Goal: Complete application form: Complete application form

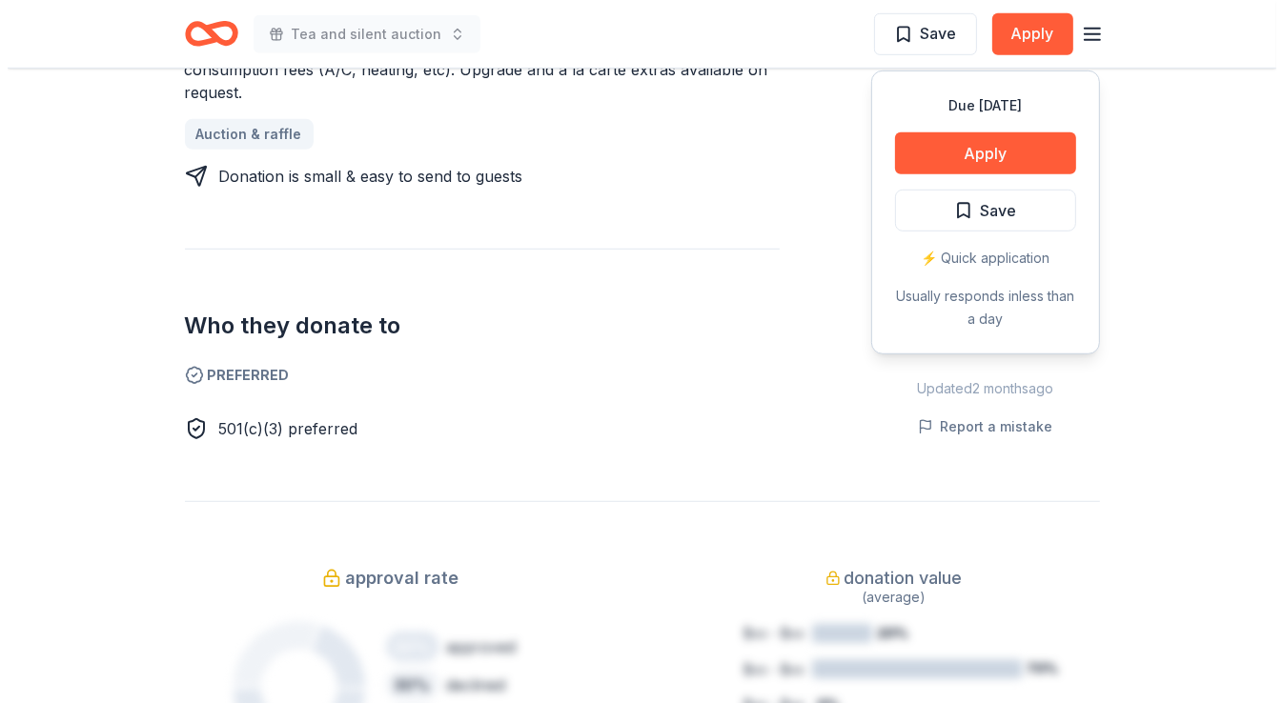
scroll to position [953, 0]
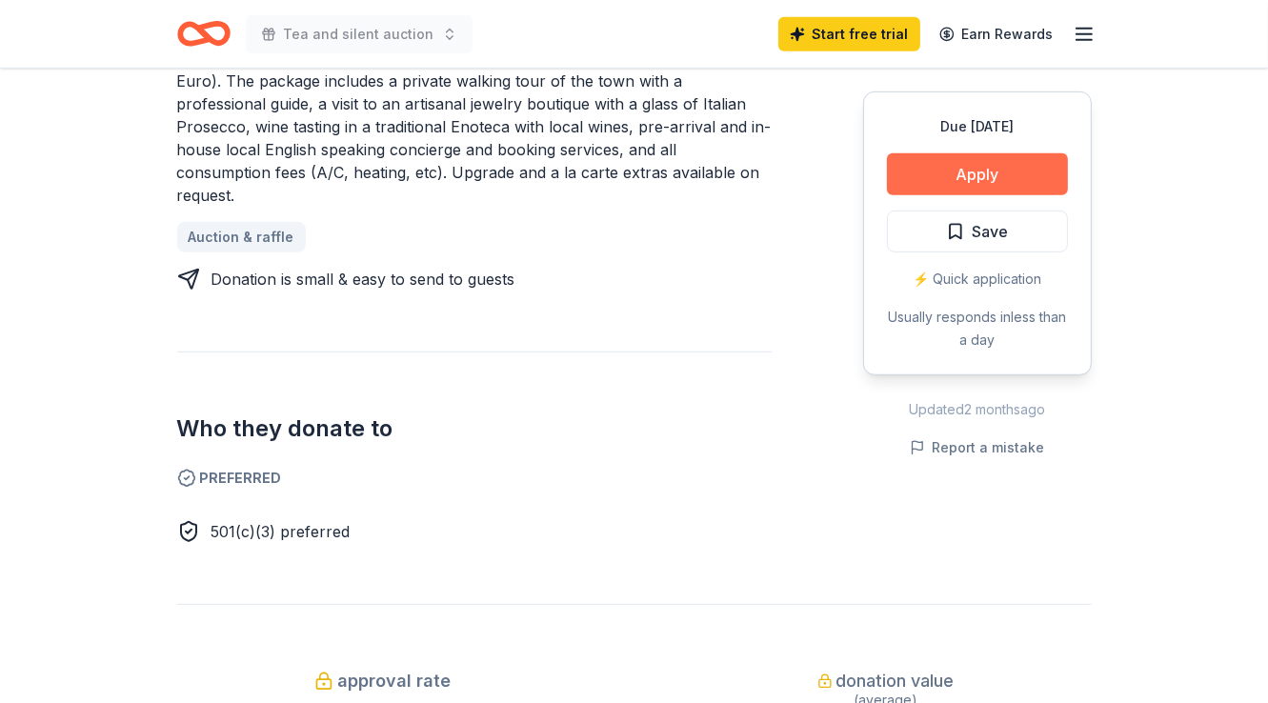
click at [977, 168] on button "Apply" at bounding box center [977, 174] width 181 height 42
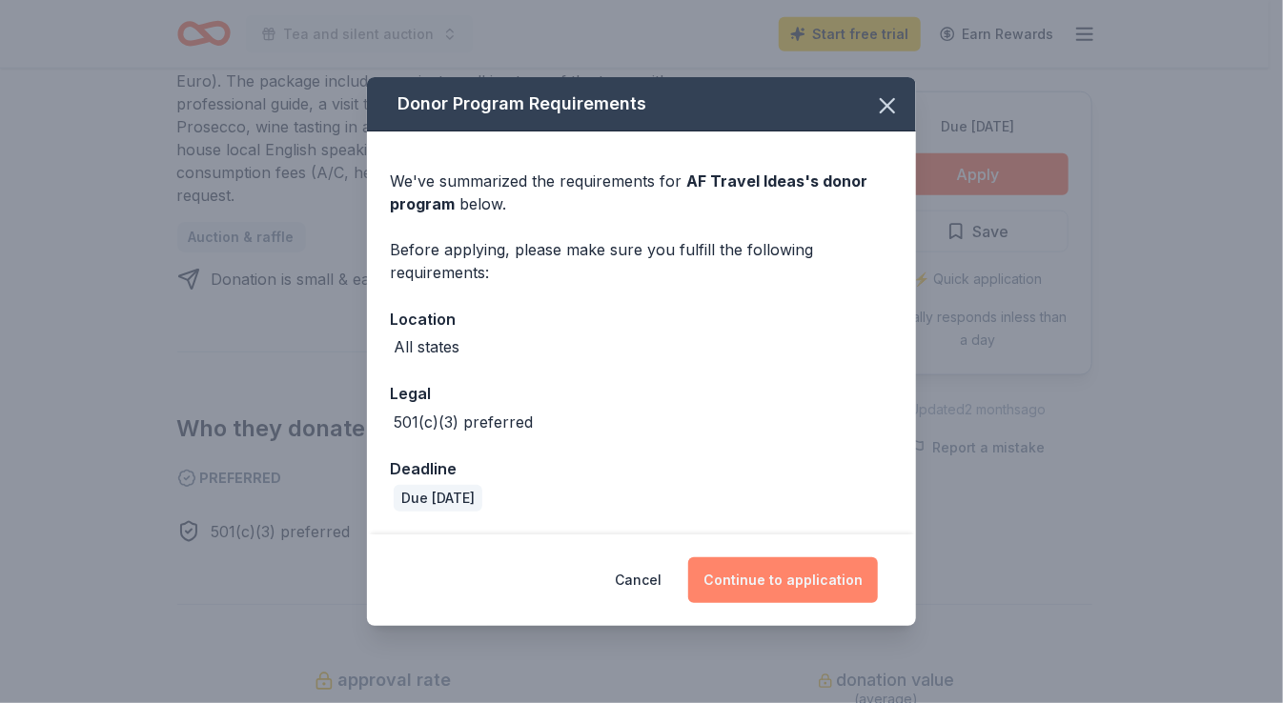
click at [804, 571] on button "Continue to application" at bounding box center [783, 580] width 190 height 46
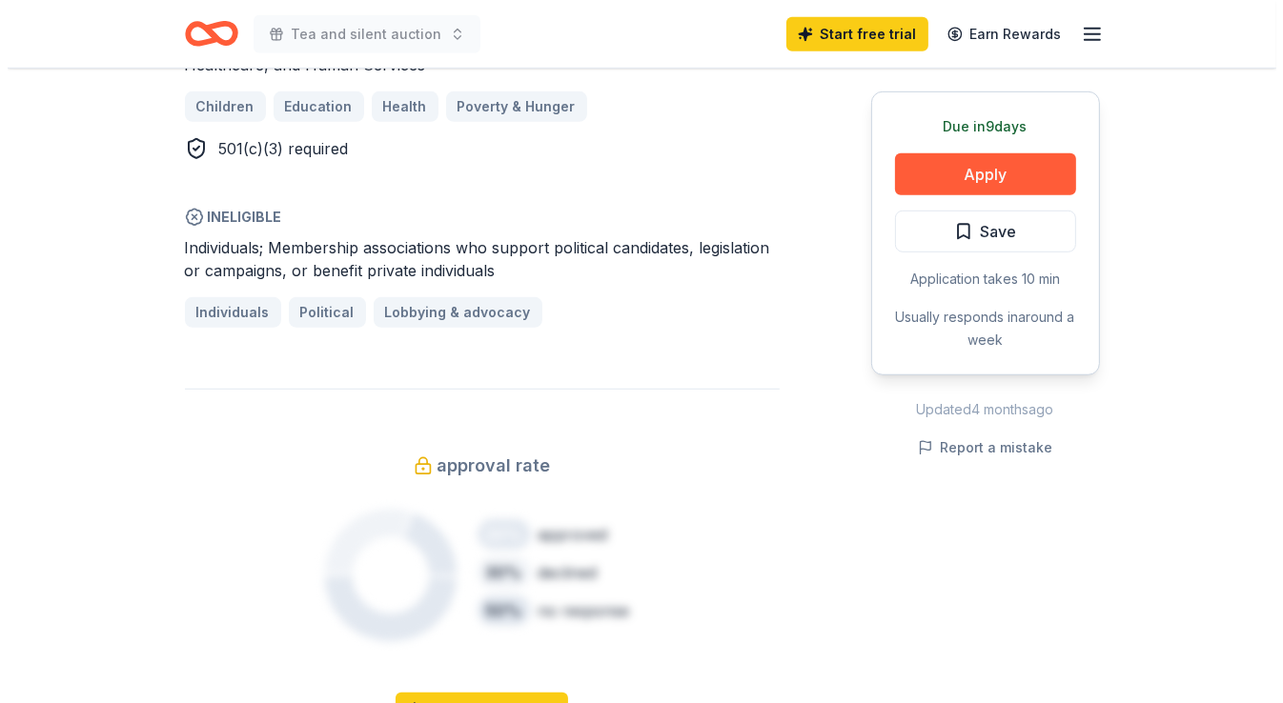
scroll to position [1239, 0]
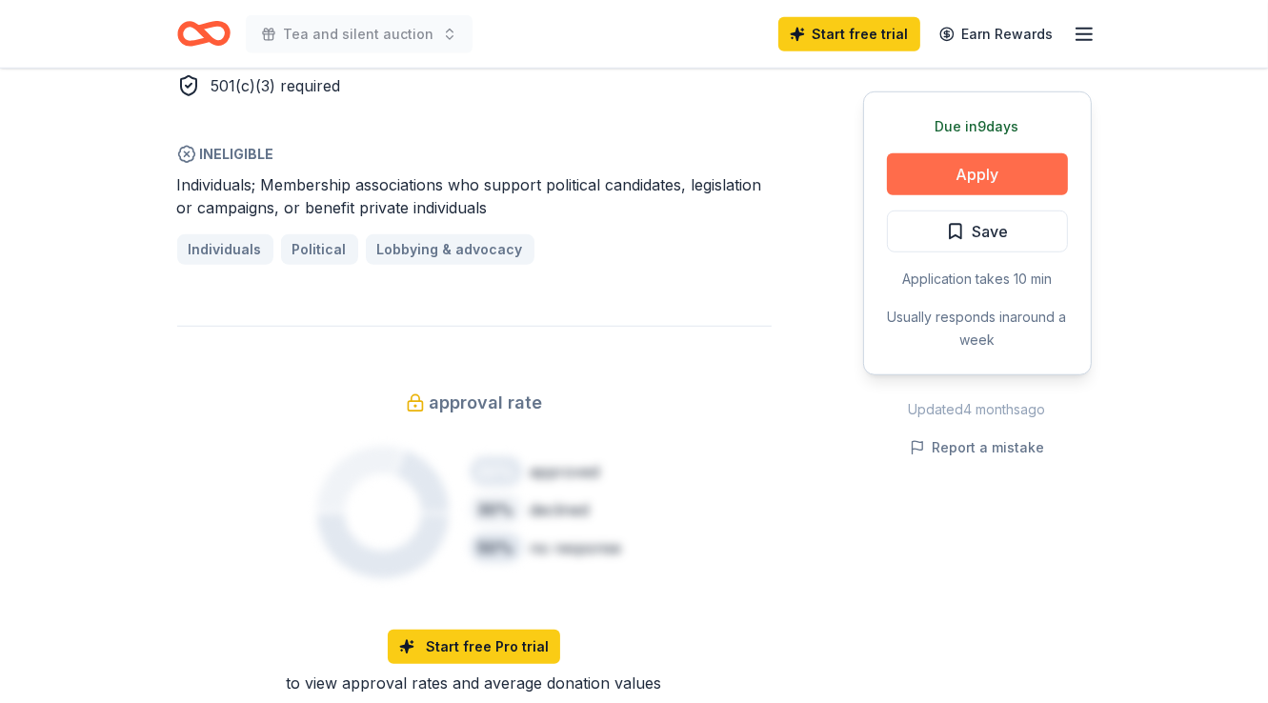
click at [1036, 165] on button "Apply" at bounding box center [977, 174] width 181 height 42
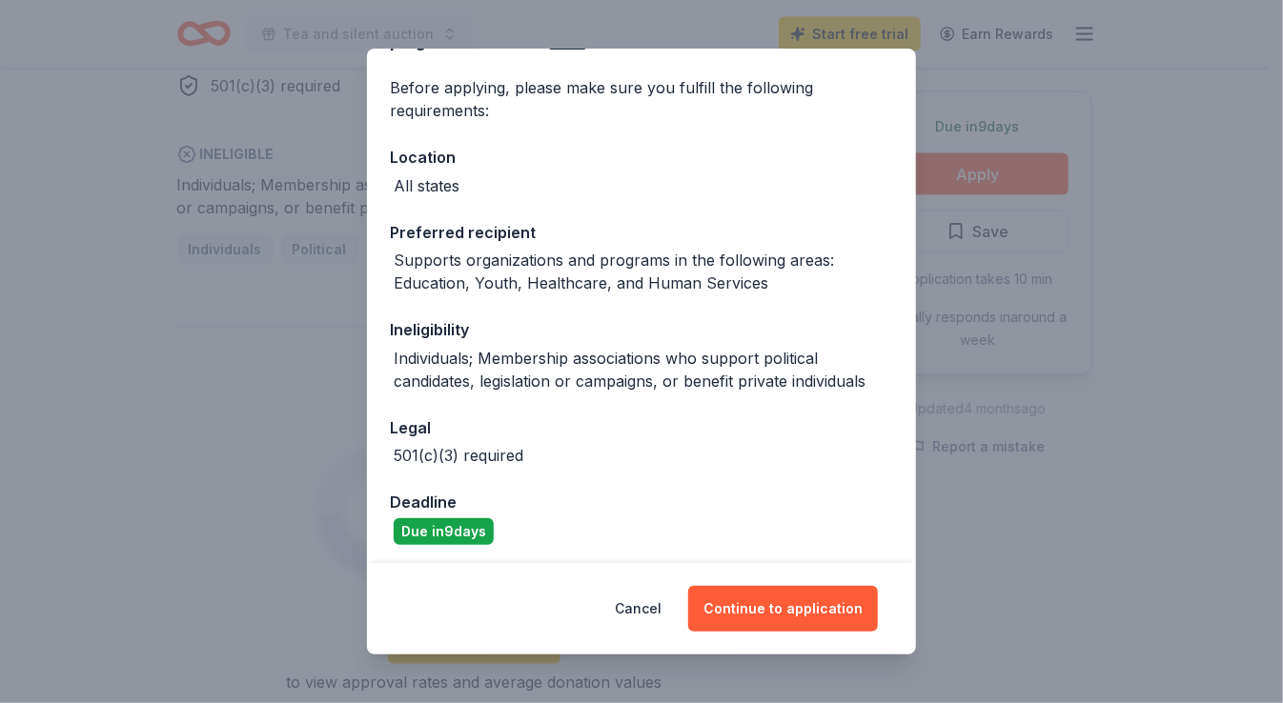
scroll to position [137, 0]
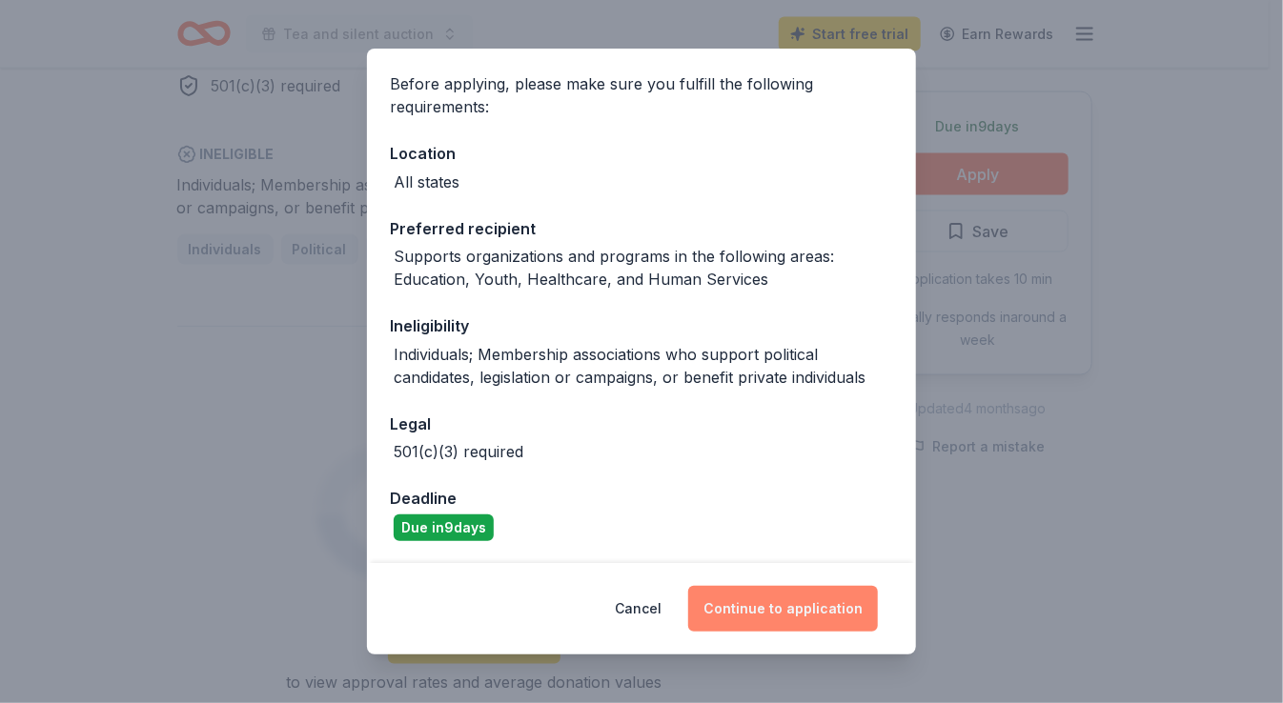
click at [795, 611] on button "Continue to application" at bounding box center [783, 609] width 190 height 46
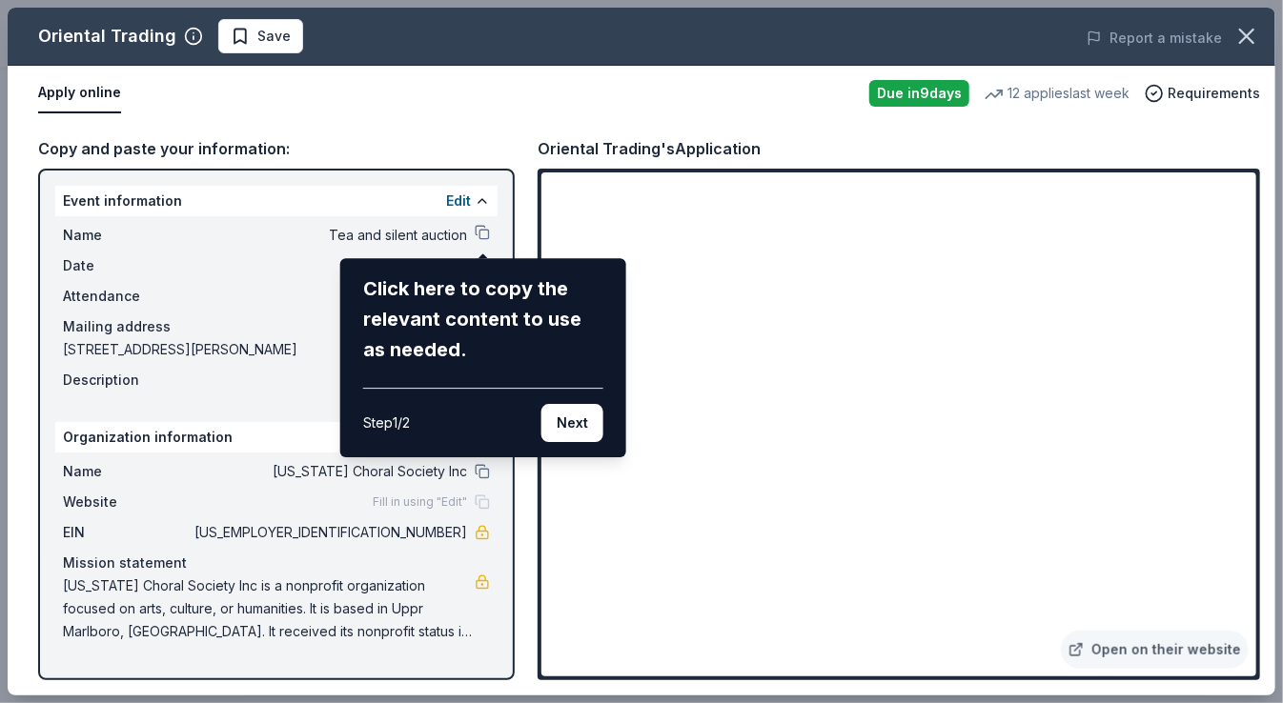
click at [228, 283] on div "Oriental Trading Save Report a mistake Apply online Due in 9 days 12 applies la…" at bounding box center [641, 352] width 1267 height 688
click at [563, 432] on button "Next" at bounding box center [572, 423] width 62 height 38
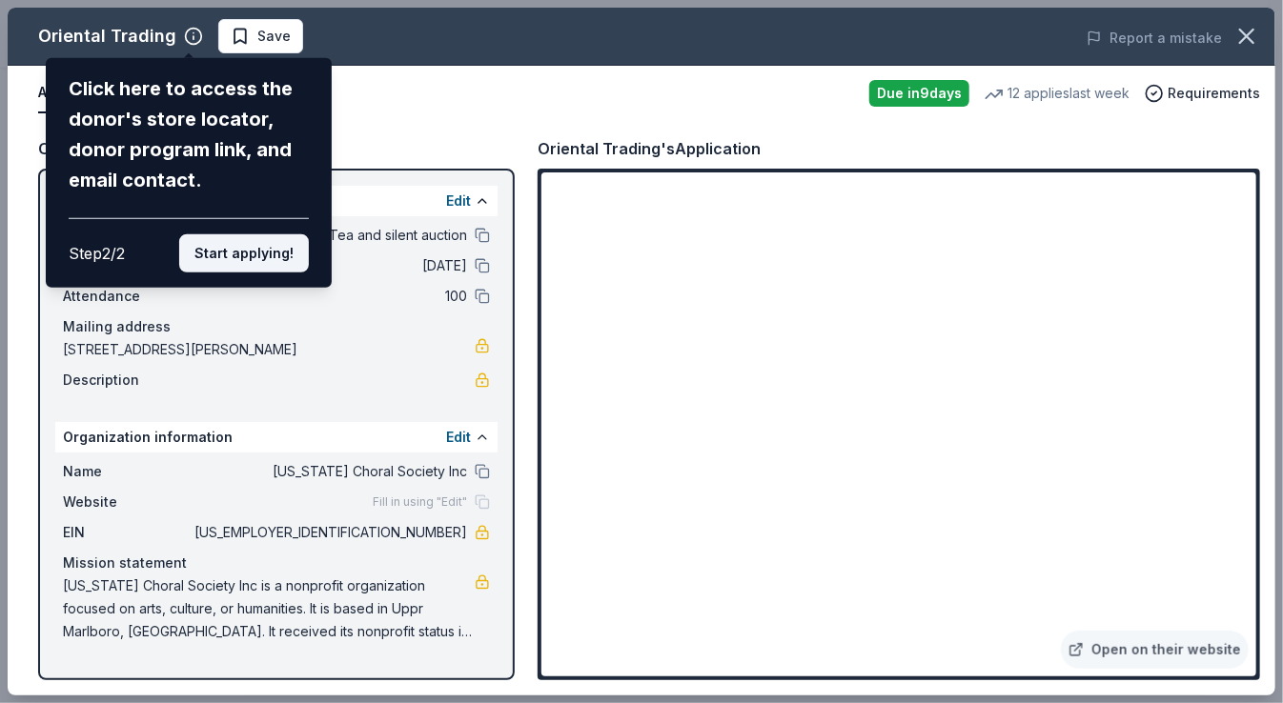
click at [262, 257] on button "Start applying!" at bounding box center [244, 253] width 130 height 38
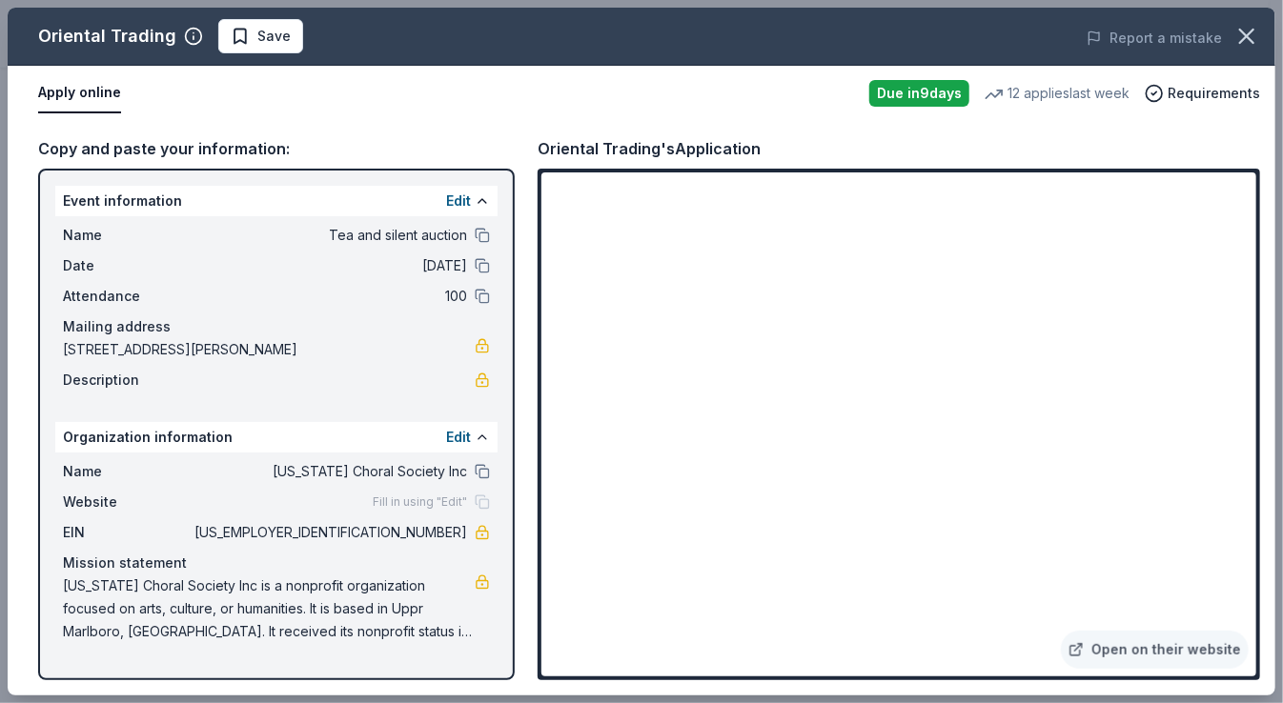
drag, startPoint x: 1246, startPoint y: 230, endPoint x: 1174, endPoint y: 361, distance: 150.1
click at [1174, 361] on div "Oriental Trading Save Report a mistake Apply online Due in 9 days 12 applies la…" at bounding box center [641, 352] width 1267 height 688
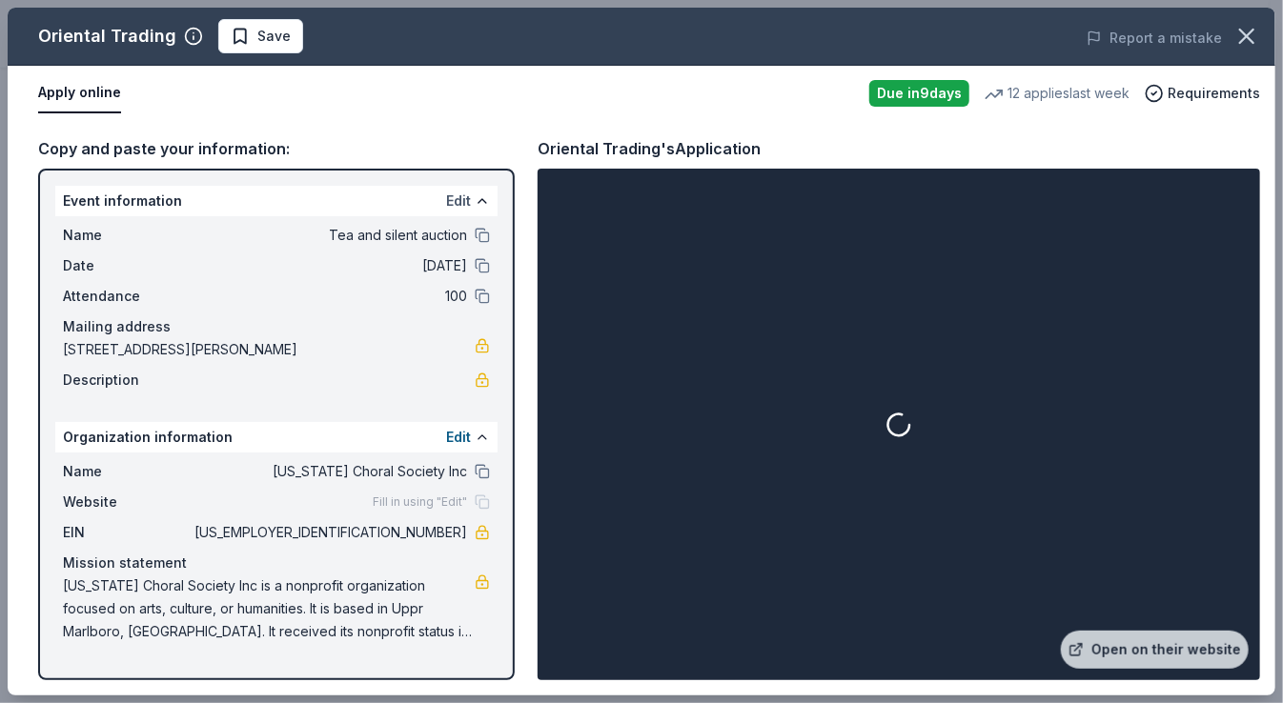
click at [454, 199] on button "Edit" at bounding box center [458, 201] width 25 height 23
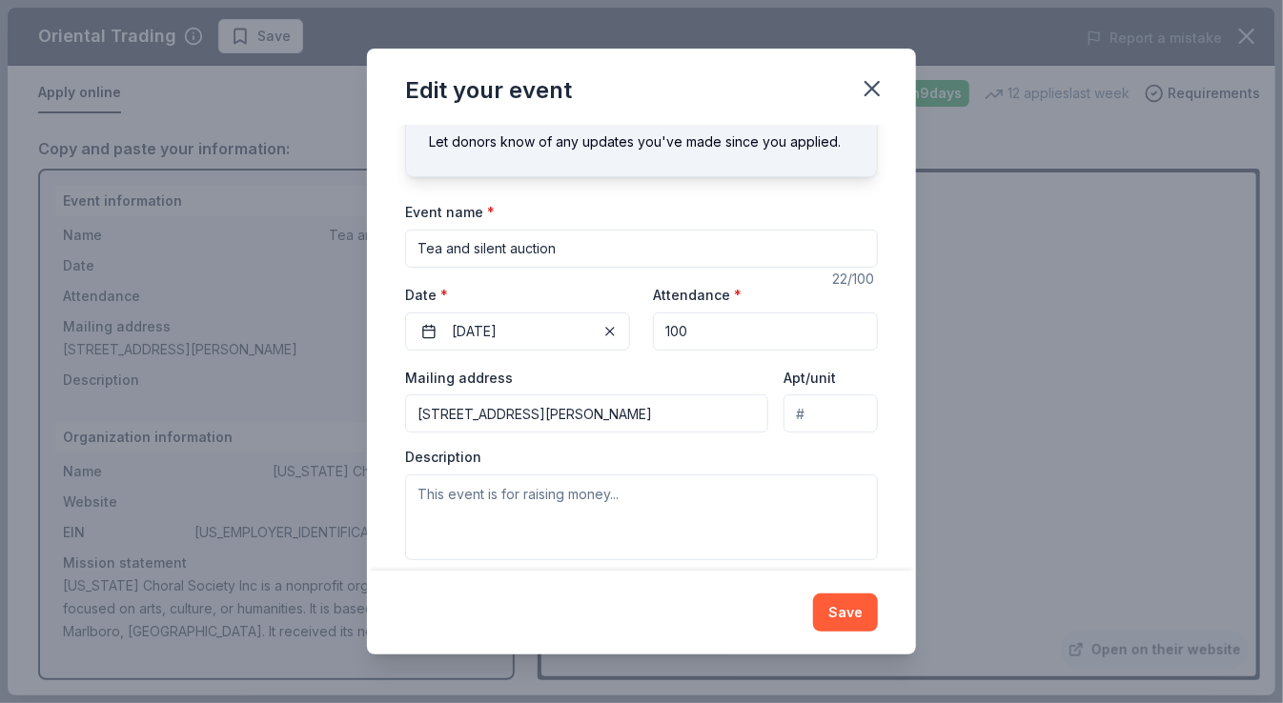
scroll to position [96, 0]
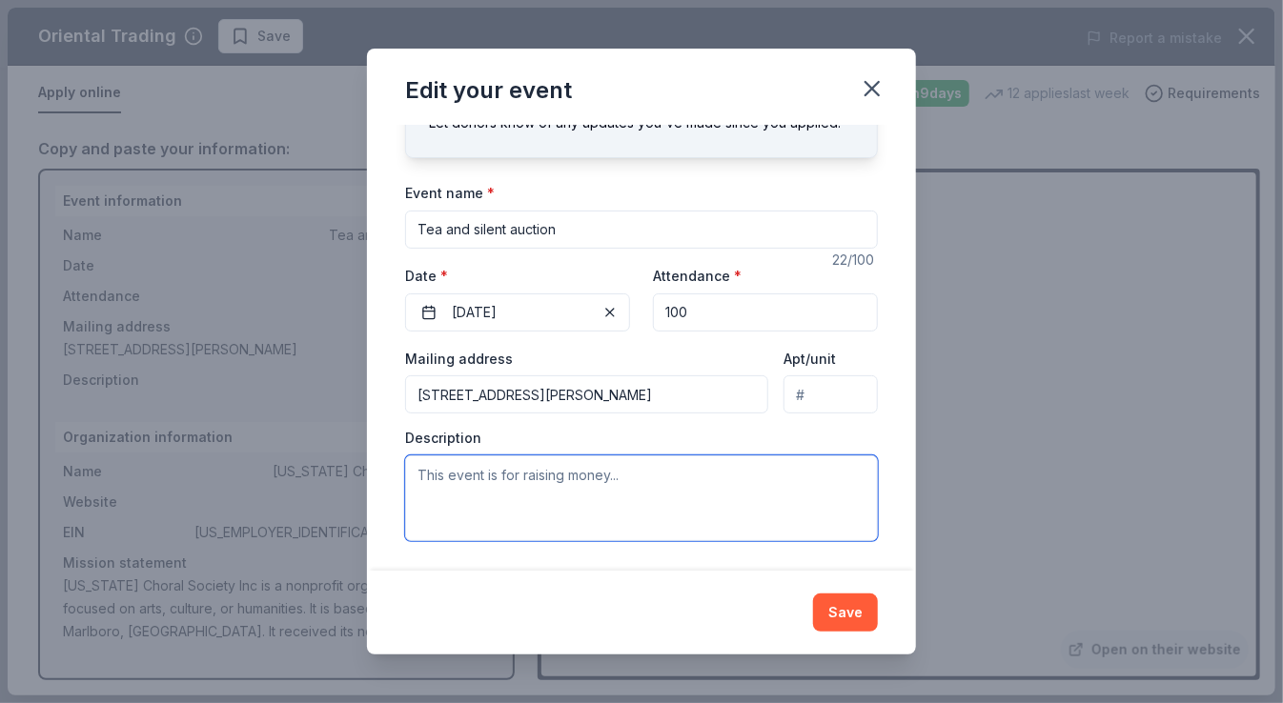
click at [621, 475] on textarea at bounding box center [641, 498] width 473 height 86
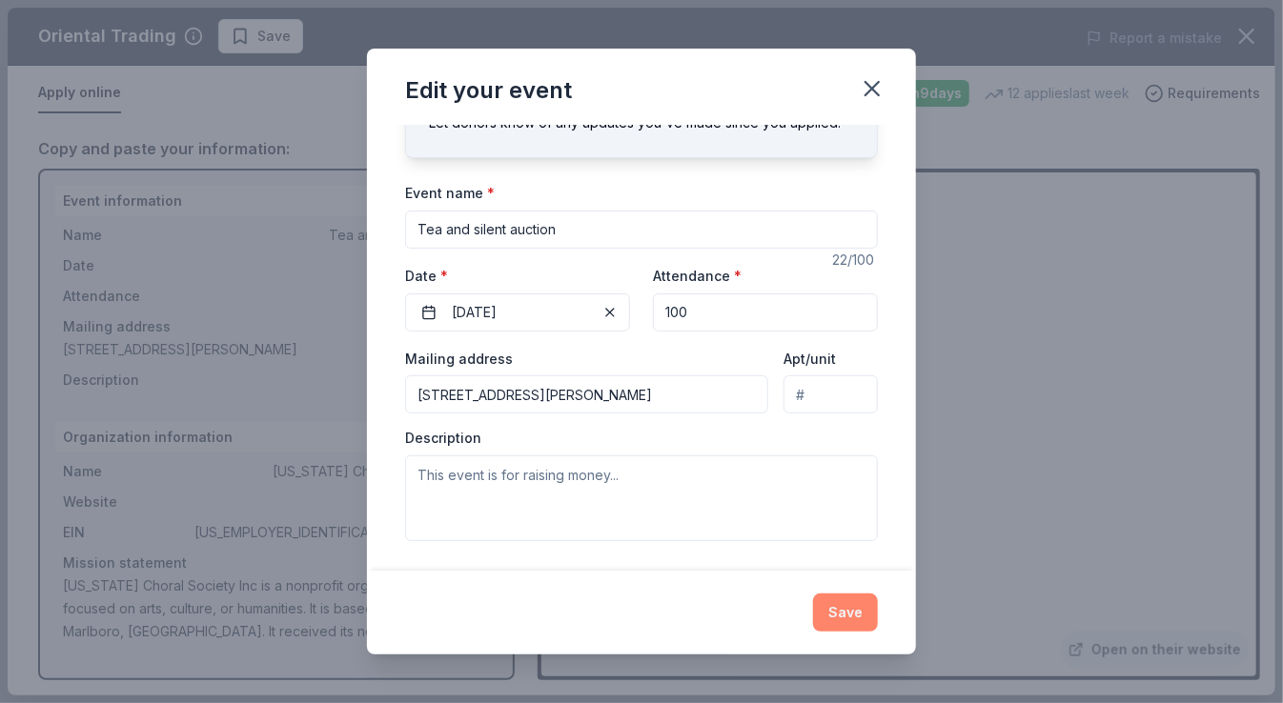
click at [861, 618] on button "Save" at bounding box center [845, 613] width 65 height 38
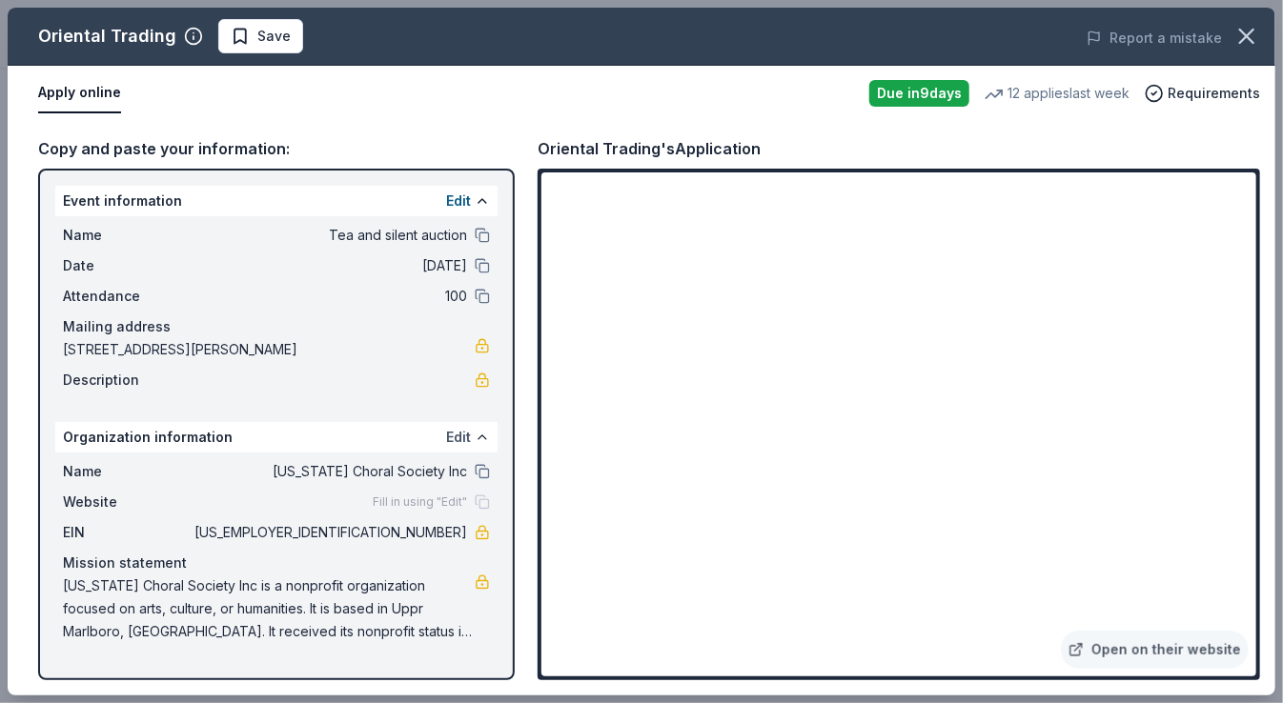
click at [461, 434] on button "Edit" at bounding box center [458, 437] width 25 height 23
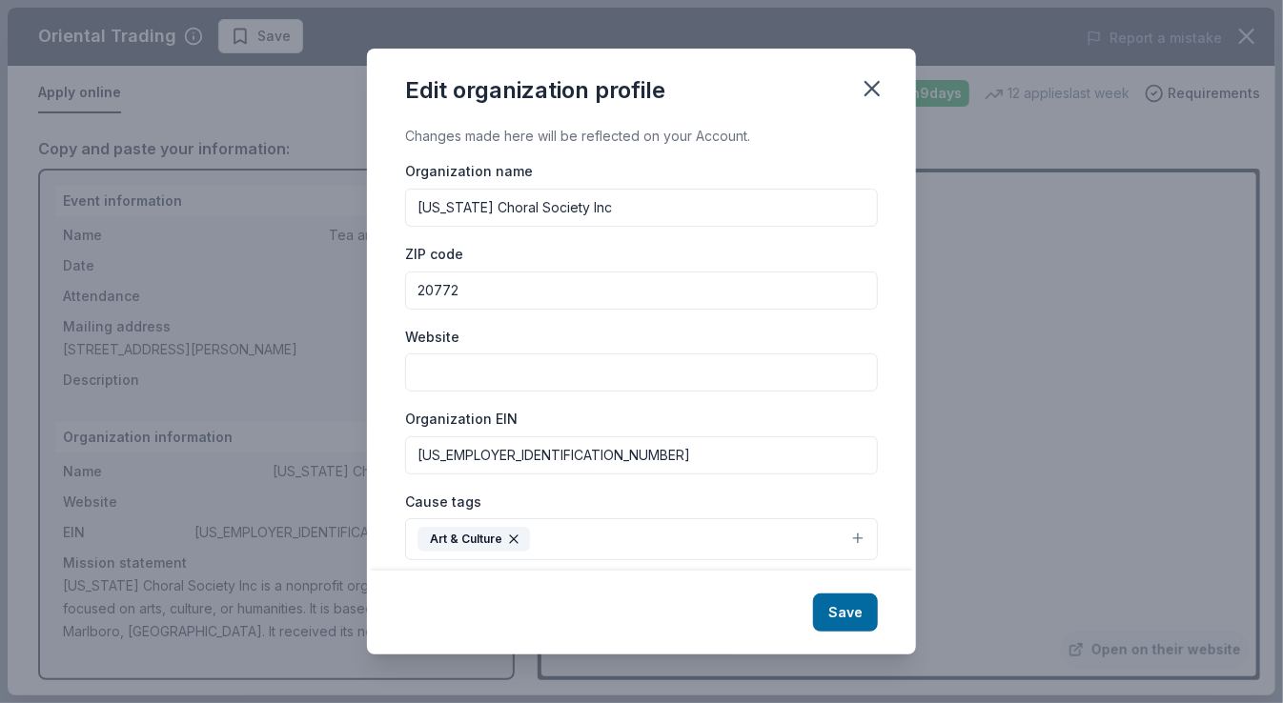
click at [537, 374] on input "Website" at bounding box center [641, 373] width 473 height 38
type input "m"
click at [553, 371] on input "www.marylandchora;society.org" at bounding box center [641, 373] width 473 height 38
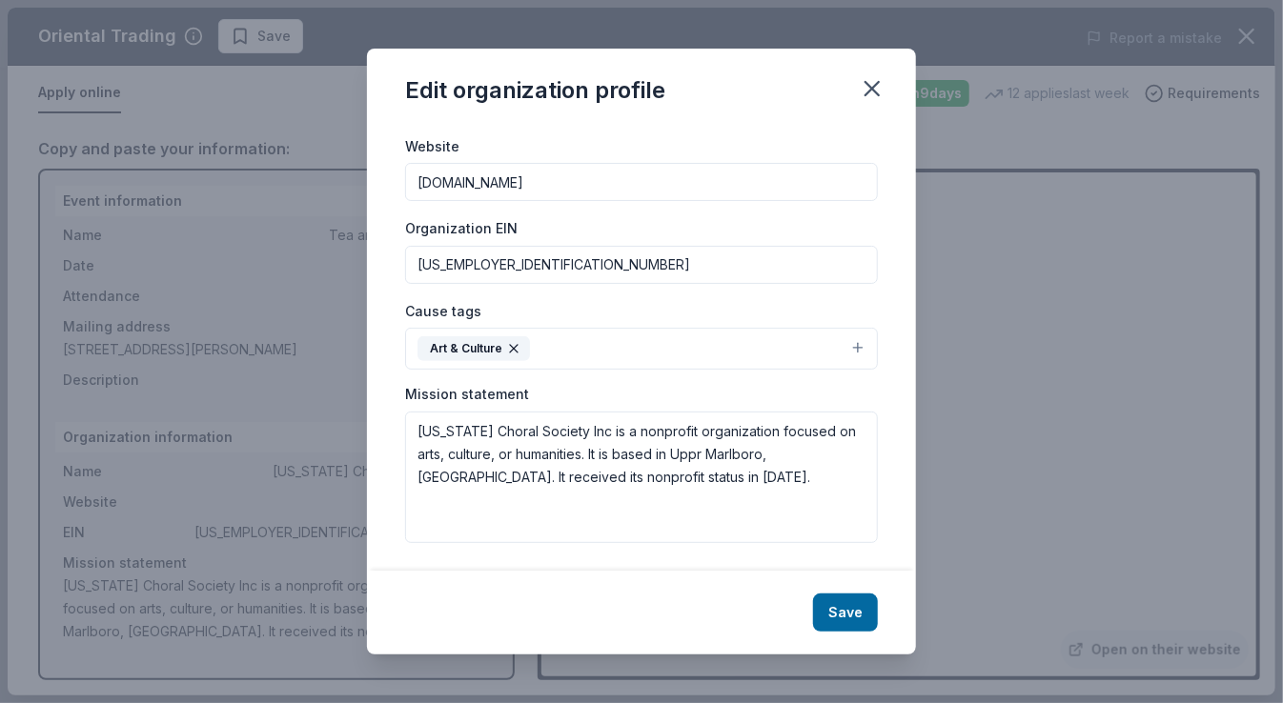
scroll to position [192, 0]
type input "www.marylandchoralsociety.org"
click at [834, 611] on button "Save" at bounding box center [845, 613] width 65 height 38
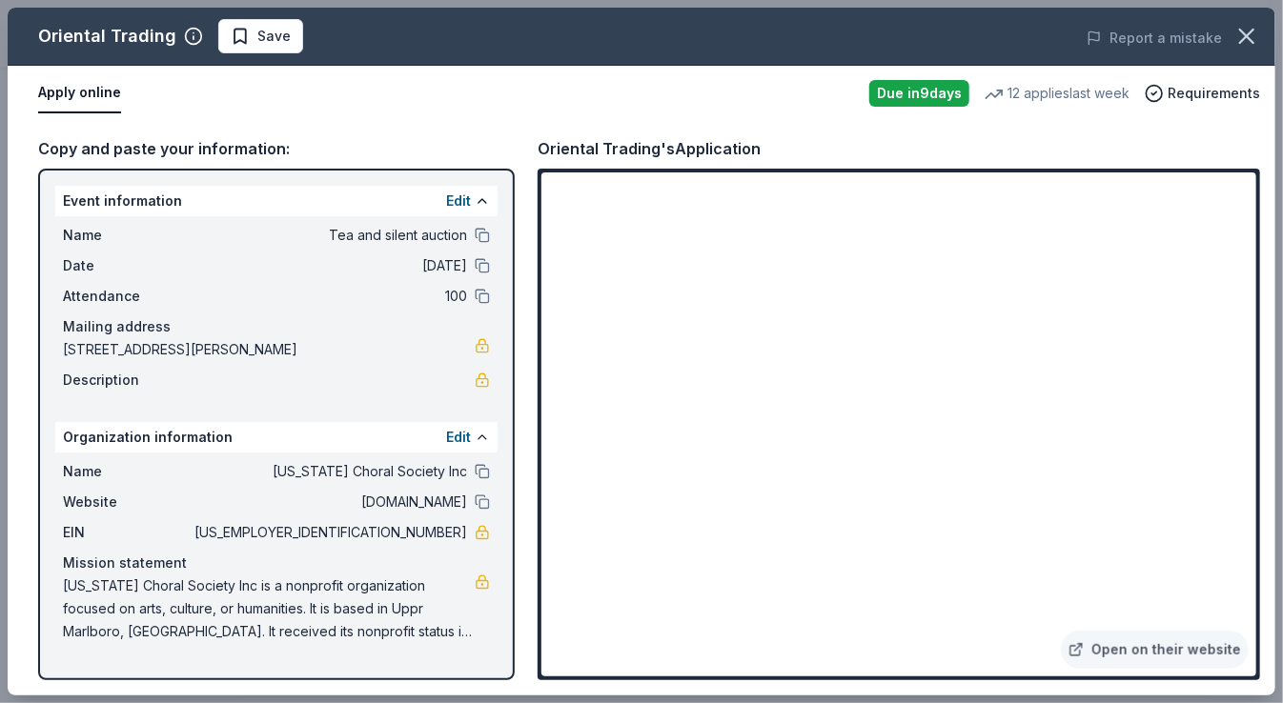
drag, startPoint x: 282, startPoint y: 465, endPoint x: 370, endPoint y: 475, distance: 88.3
click at [370, 475] on span "[US_STATE] Choral Society Inc" at bounding box center [329, 471] width 276 height 23
drag, startPoint x: 478, startPoint y: 474, endPoint x: 356, endPoint y: 376, distance: 156.0
click at [356, 376] on div "Description" at bounding box center [276, 380] width 427 height 23
drag, startPoint x: 328, startPoint y: 476, endPoint x: 176, endPoint y: 502, distance: 153.7
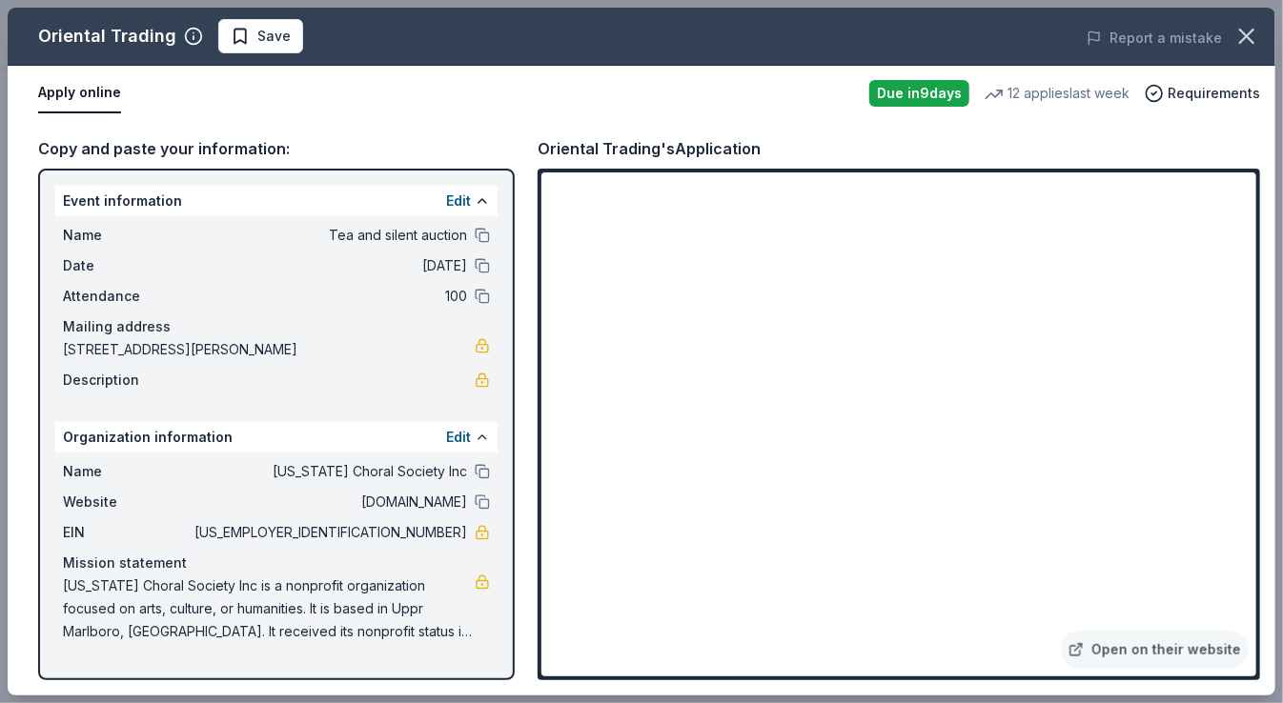
click at [176, 502] on span "Website" at bounding box center [127, 502] width 128 height 23
drag, startPoint x: 248, startPoint y: 501, endPoint x: 427, endPoint y: 495, distance: 179.2
click at [427, 495] on span "www.marylandchoralsociety.org" at bounding box center [329, 502] width 276 height 23
drag, startPoint x: 331, startPoint y: 472, endPoint x: 297, endPoint y: 480, distance: 34.4
click at [297, 480] on span "[US_STATE] Choral Society Inc" at bounding box center [329, 471] width 276 height 23
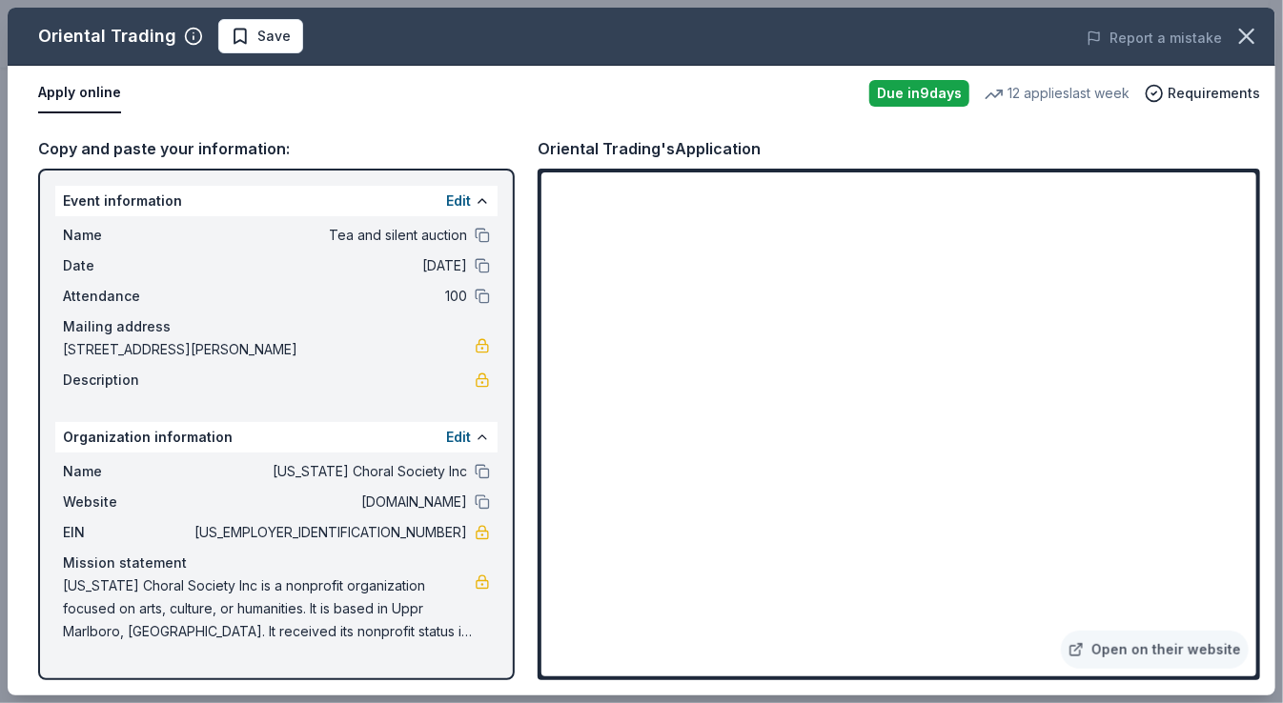
drag, startPoint x: 290, startPoint y: 470, endPoint x: 425, endPoint y: 462, distance: 135.5
click at [425, 462] on span "[US_STATE] Choral Society Inc" at bounding box center [329, 471] width 276 height 23
click at [470, 439] on button "Edit" at bounding box center [458, 437] width 25 height 23
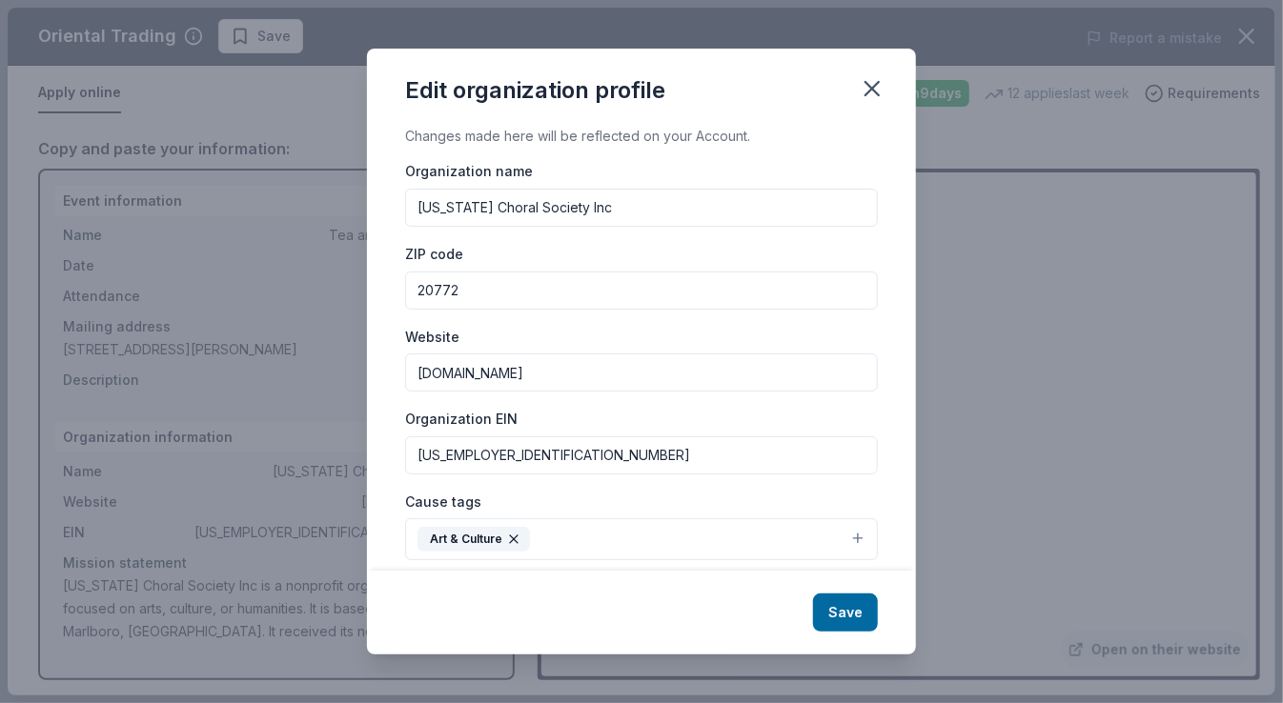
drag, startPoint x: 419, startPoint y: 203, endPoint x: 629, endPoint y: 207, distance: 209.7
click at [629, 207] on input "[US_STATE] Choral Society Inc" at bounding box center [641, 208] width 473 height 38
click at [879, 88] on icon "button" at bounding box center [872, 88] width 27 height 27
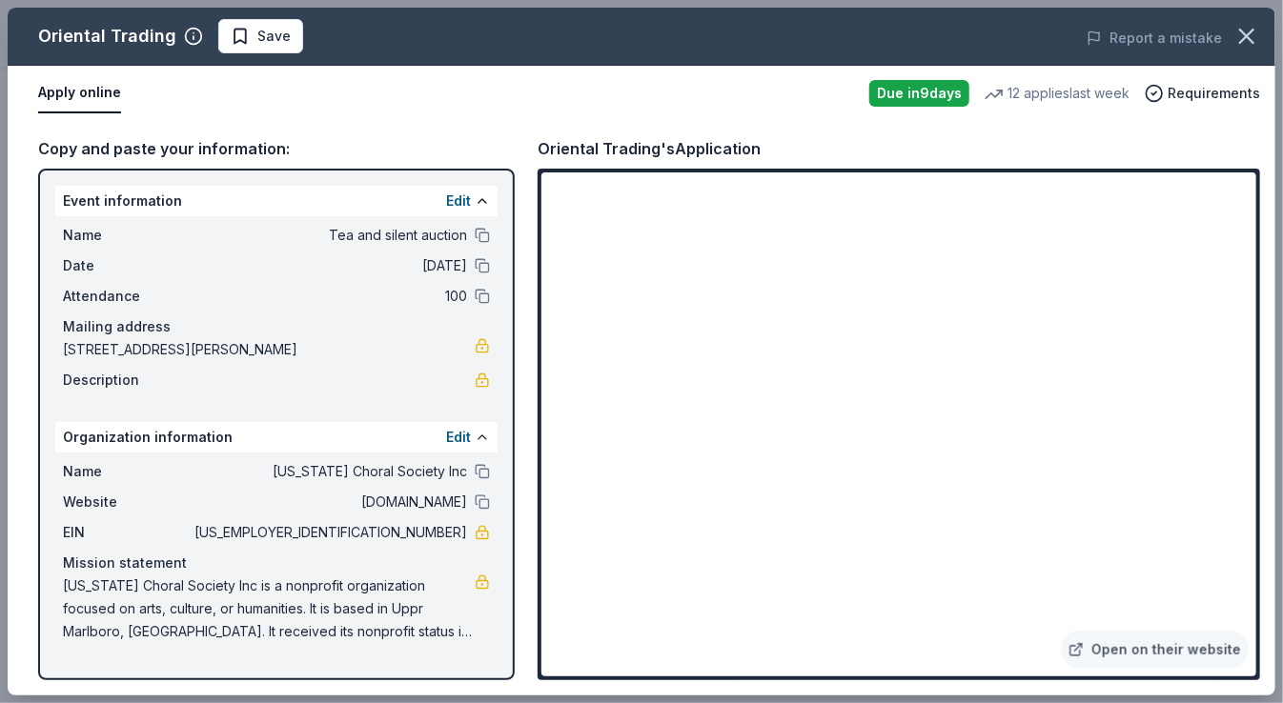
drag, startPoint x: 251, startPoint y: 500, endPoint x: 428, endPoint y: 501, distance: 177.2
click at [428, 501] on span "www.marylandchoralsociety.org" at bounding box center [329, 502] width 276 height 23
click at [480, 497] on button at bounding box center [482, 502] width 15 height 15
click at [480, 528] on link at bounding box center [482, 532] width 15 height 15
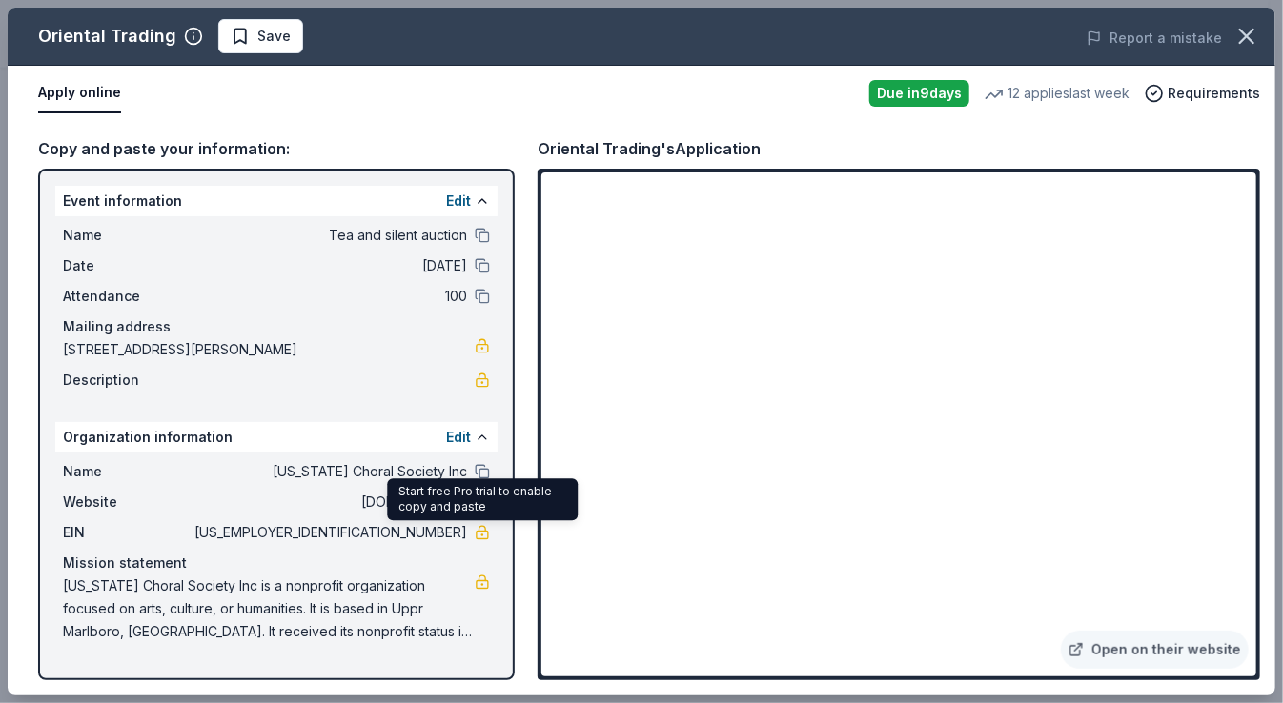
click at [205, 512] on span "www.marylandchoralsociety.org" at bounding box center [329, 502] width 276 height 23
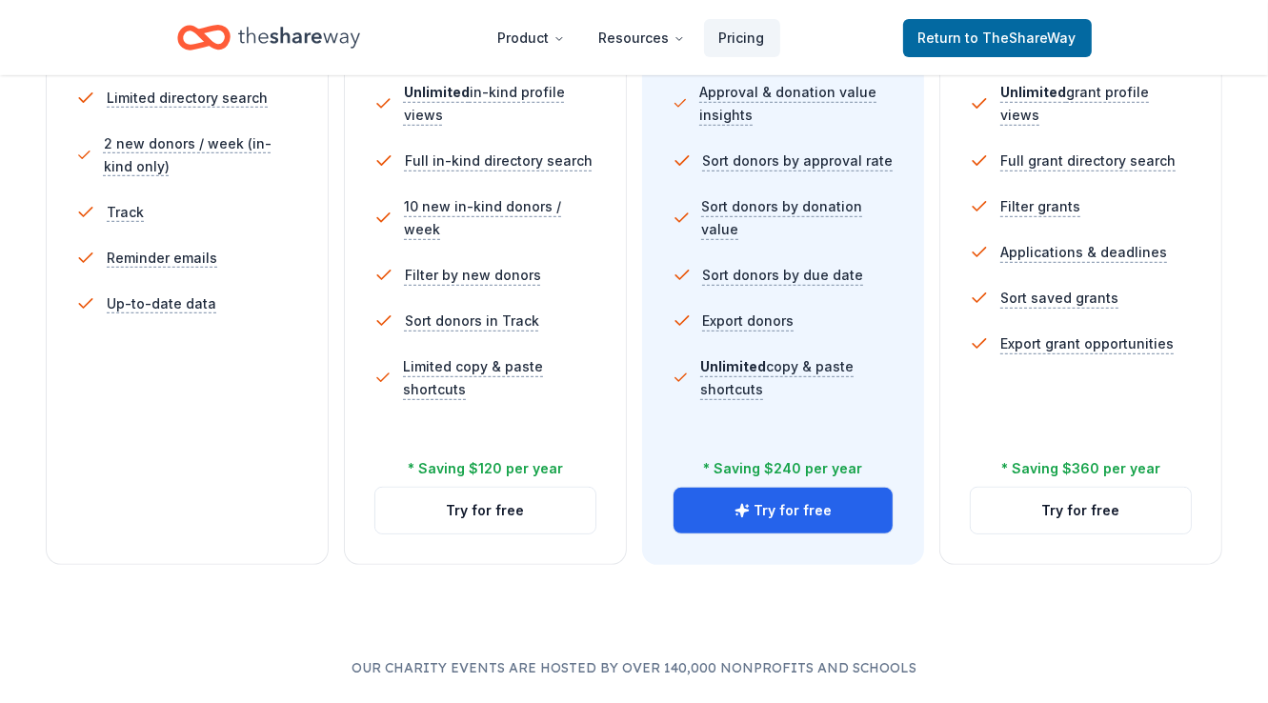
scroll to position [667, 0]
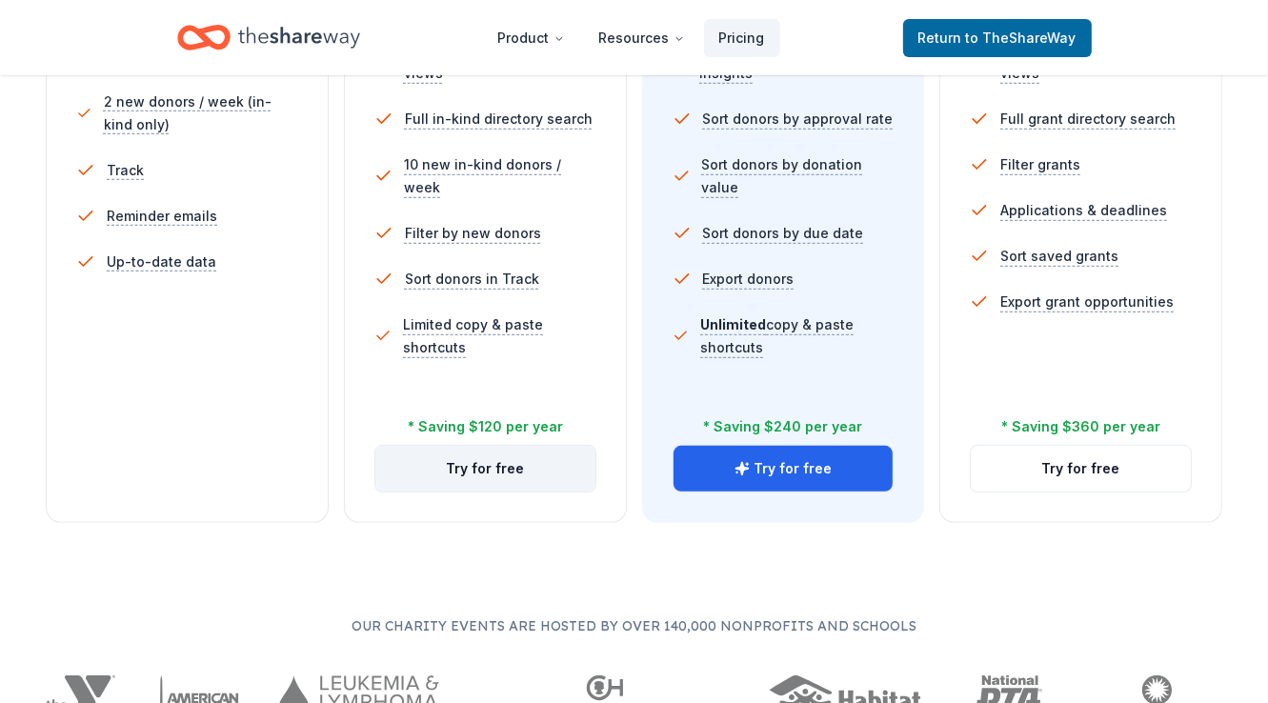
click at [495, 464] on button "Try for free" at bounding box center [485, 469] width 220 height 46
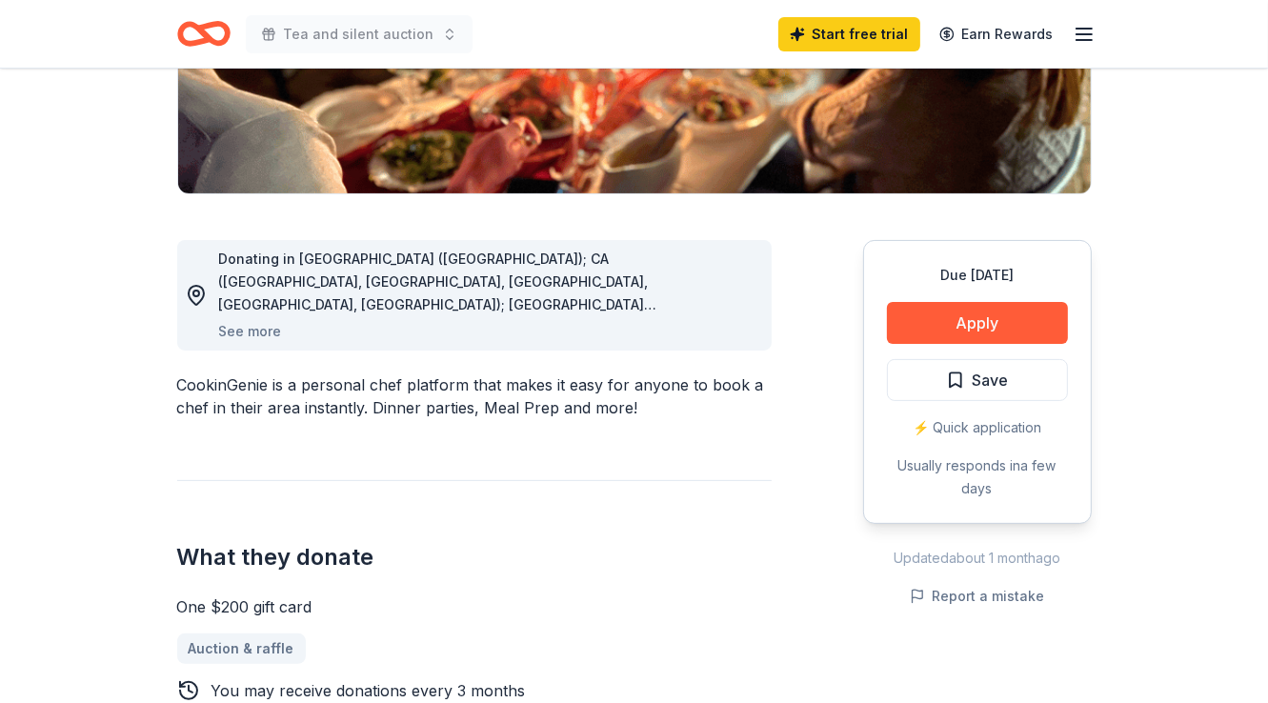
scroll to position [381, 0]
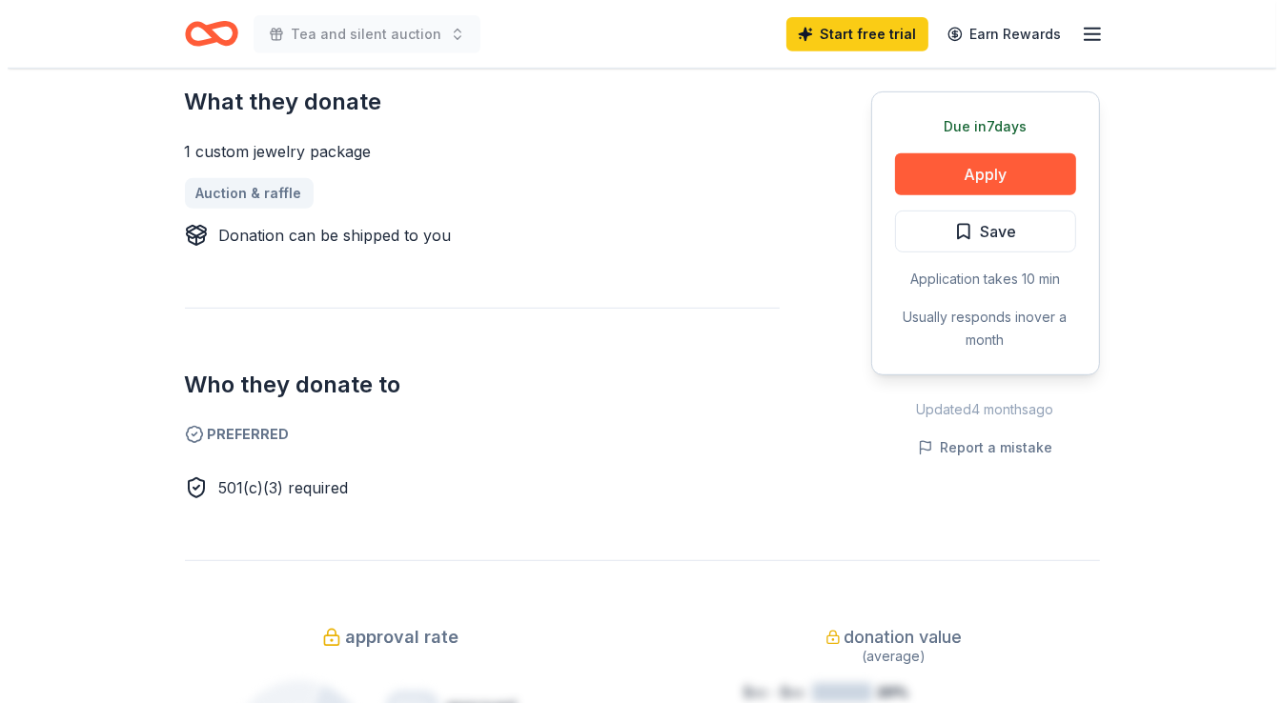
scroll to position [762, 0]
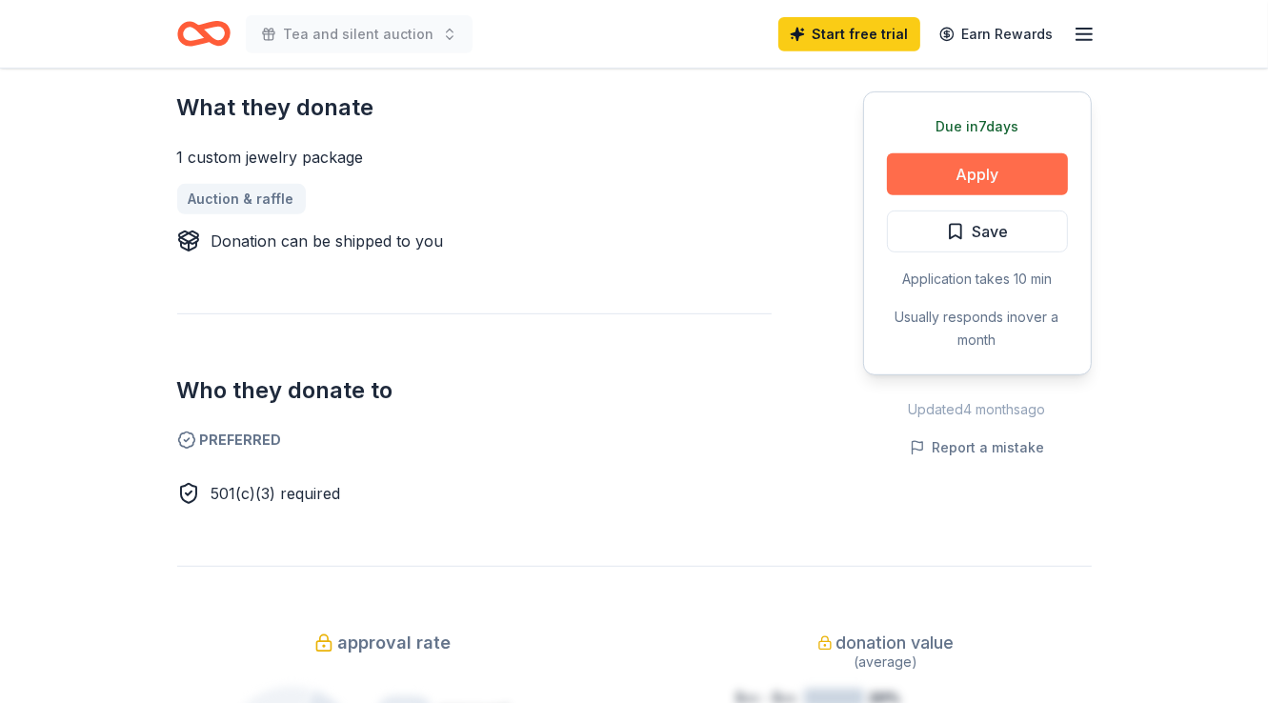
click at [1002, 175] on button "Apply" at bounding box center [977, 174] width 181 height 42
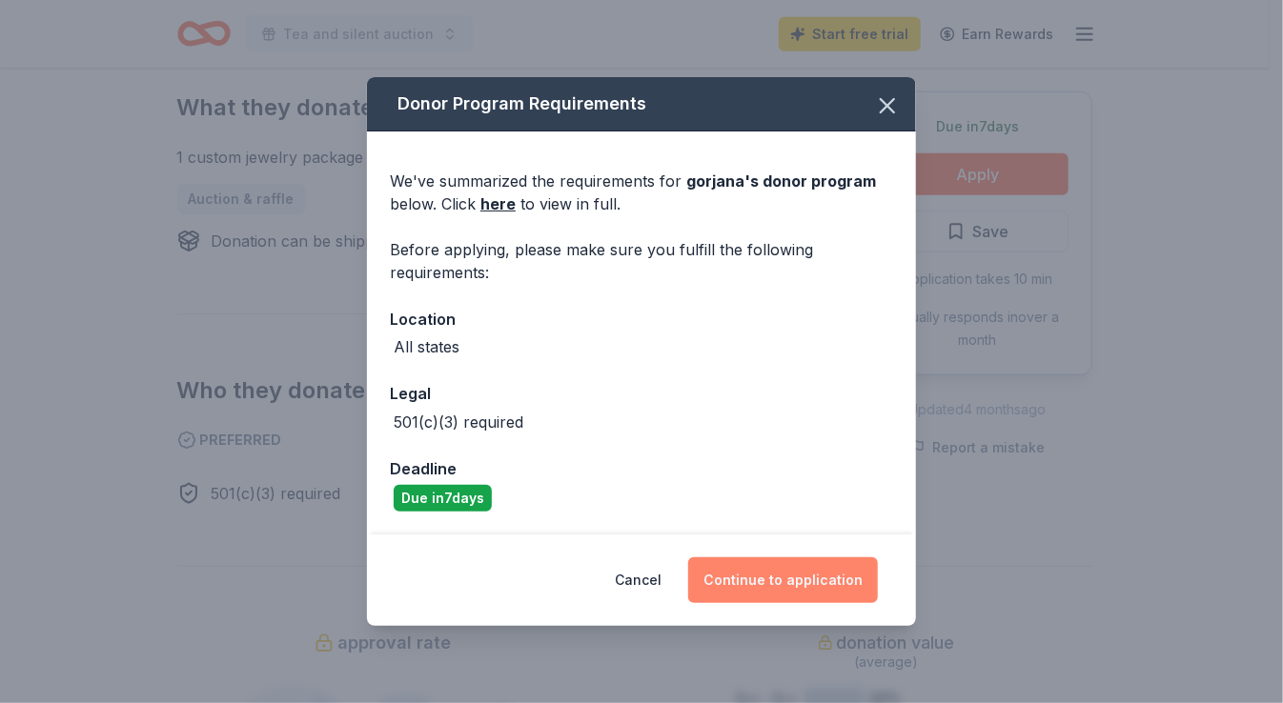
click at [762, 576] on button "Continue to application" at bounding box center [783, 580] width 190 height 46
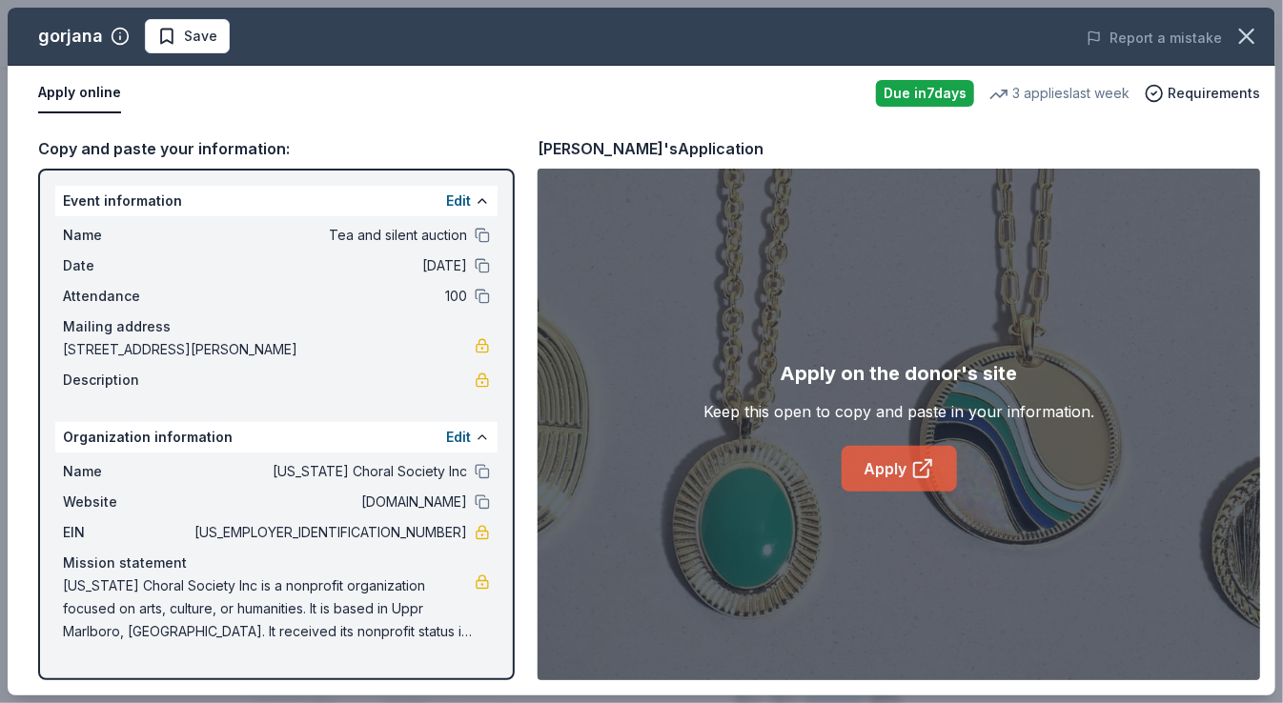
click at [875, 470] on link "Apply" at bounding box center [898, 469] width 115 height 46
